Goal: Task Accomplishment & Management: Manage account settings

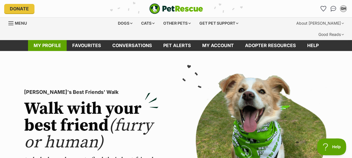
click at [47, 51] on link "My profile" at bounding box center [47, 45] width 39 height 11
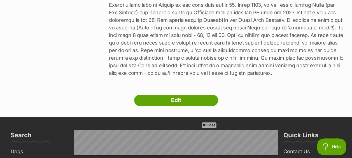
scroll to position [168, 0]
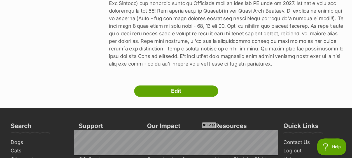
drag, startPoint x: 186, startPoint y: 96, endPoint x: 187, endPoint y: 117, distance: 21.6
click at [186, 96] on link "Edit" at bounding box center [176, 90] width 84 height 11
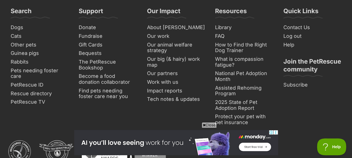
scroll to position [869, 0]
